Goal: Navigation & Orientation: Find specific page/section

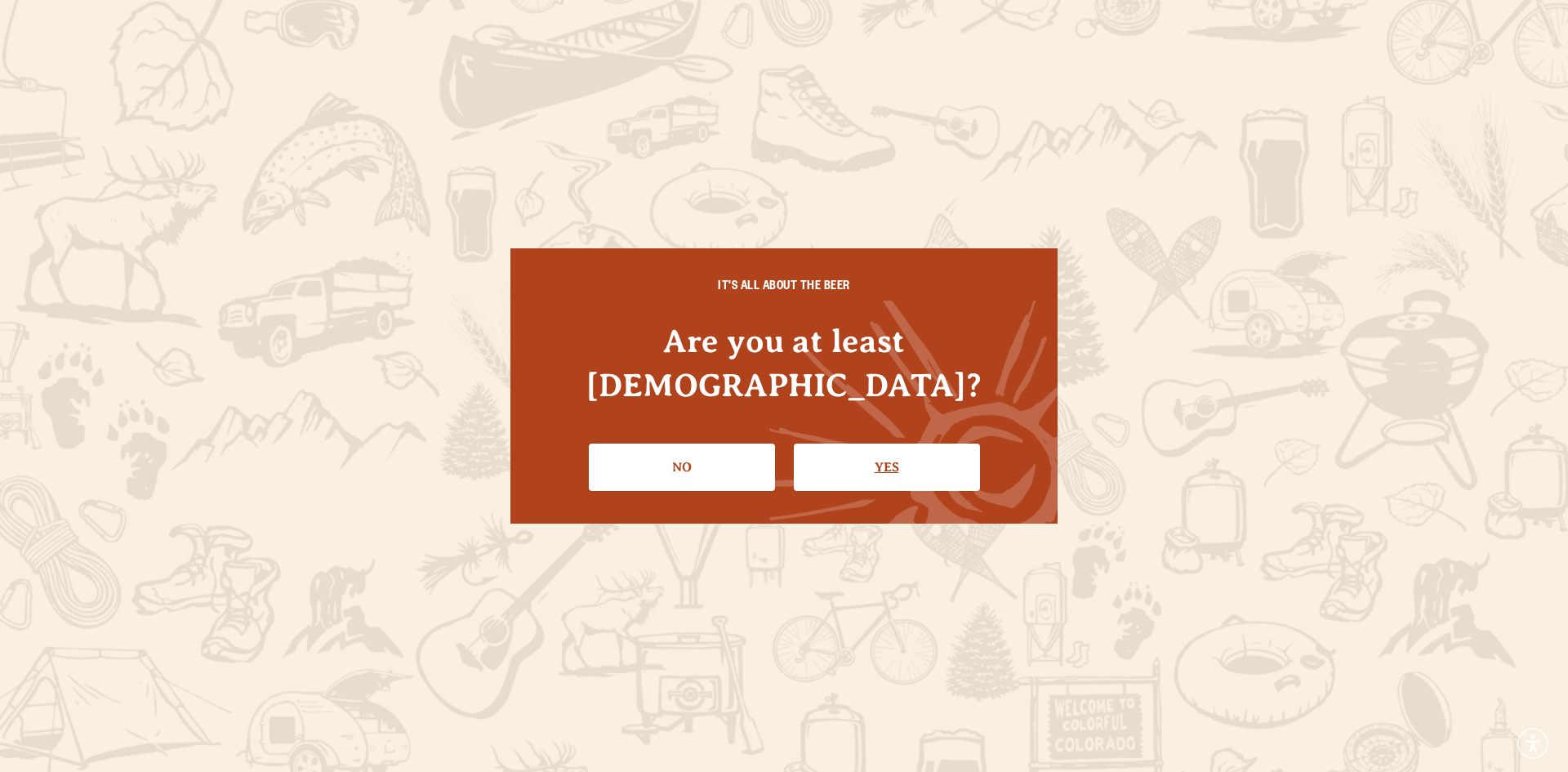
click at [827, 452] on link "Yes" at bounding box center [887, 466] width 186 height 47
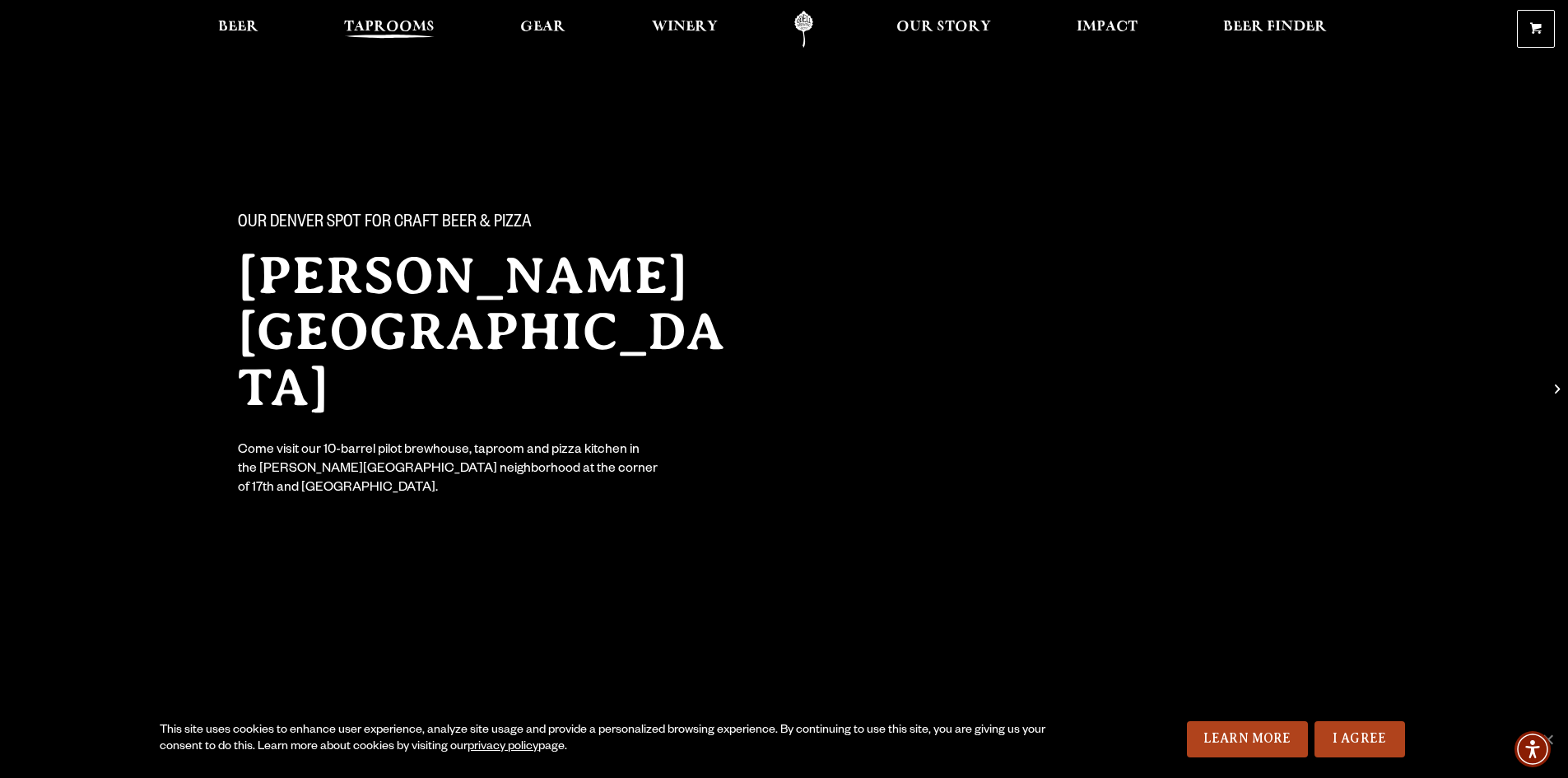
click at [371, 25] on span "Taprooms" at bounding box center [389, 27] width 91 height 13
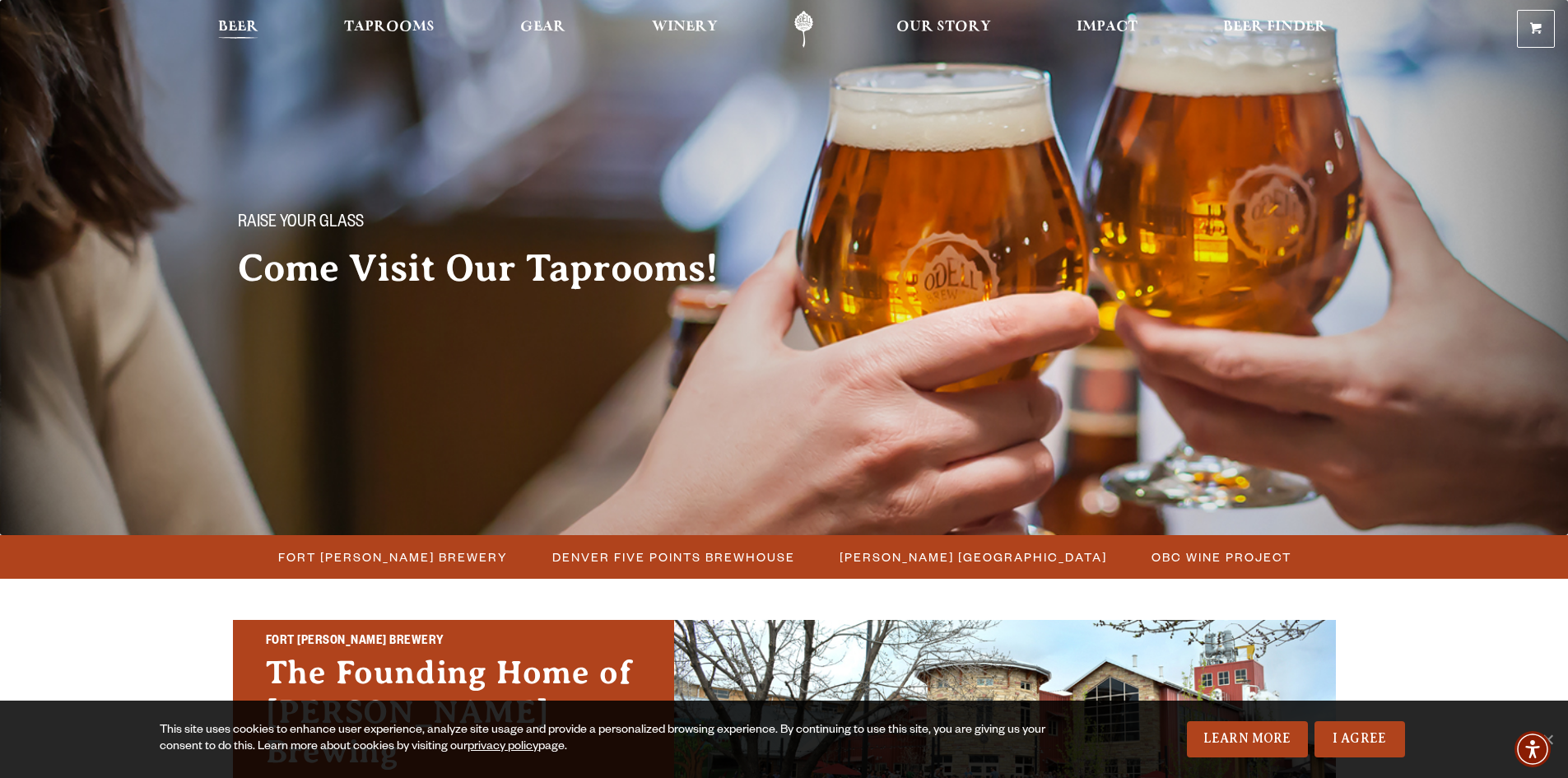
click at [244, 22] on span "Beer" at bounding box center [238, 27] width 40 height 13
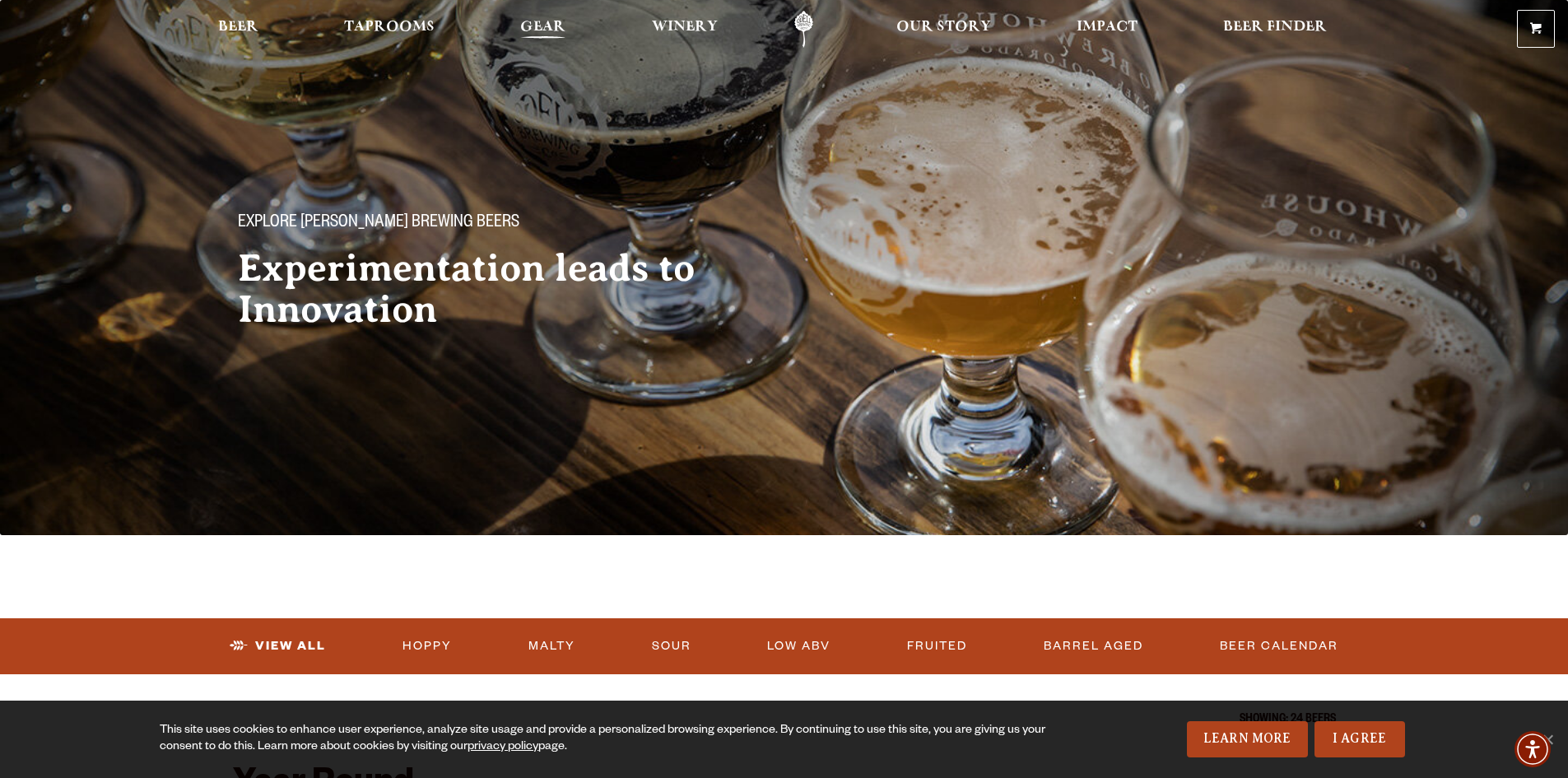
click at [514, 33] on link "Gear" at bounding box center [543, 29] width 66 height 37
click at [225, 33] on span "Beer" at bounding box center [238, 27] width 40 height 13
